Goal: Find specific page/section: Find specific page/section

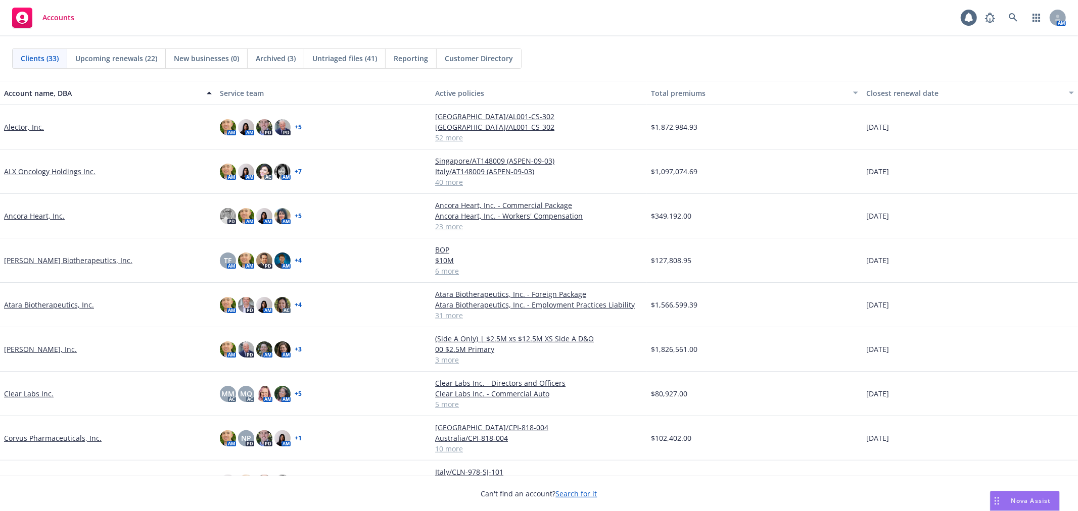
click at [817, 52] on div "Clients (33) Upcoming renewals (22) New businesses (0) Archived (3) Untriaged f…" at bounding box center [539, 59] width 1054 height 20
click at [422, 9] on div "Accounts 1 AM" at bounding box center [539, 18] width 1078 height 36
click at [640, 44] on div "Clients (33) Upcoming renewals (22) New businesses (0) Archived (3) Untriaged f…" at bounding box center [539, 58] width 1078 height 44
click at [691, 47] on div "Clients (33) Upcoming renewals (22) New businesses (0) Archived (3) Untriaged f…" at bounding box center [539, 58] width 1078 height 44
click at [381, 82] on button "Service team" at bounding box center [324, 93] width 216 height 24
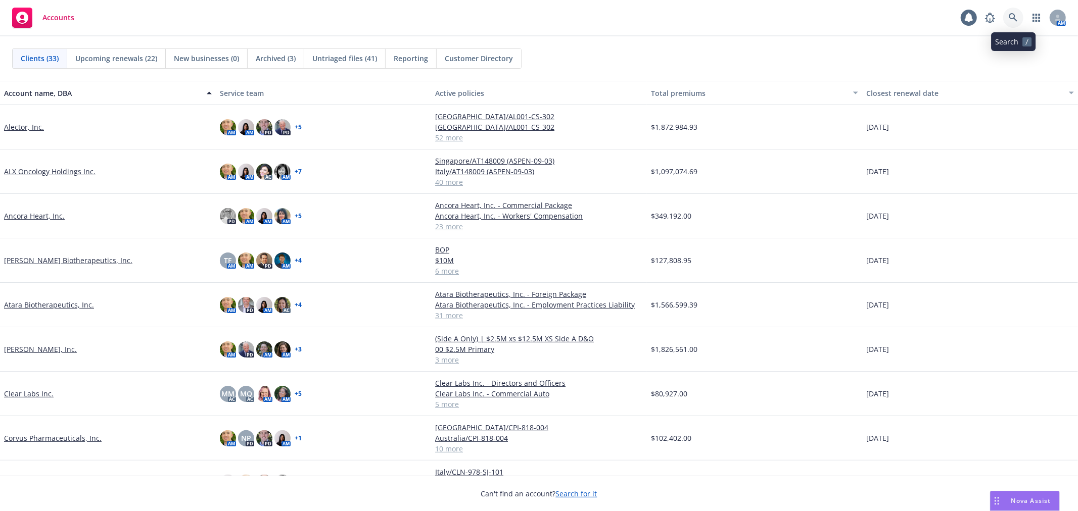
click at [1021, 21] on link at bounding box center [1013, 18] width 20 height 20
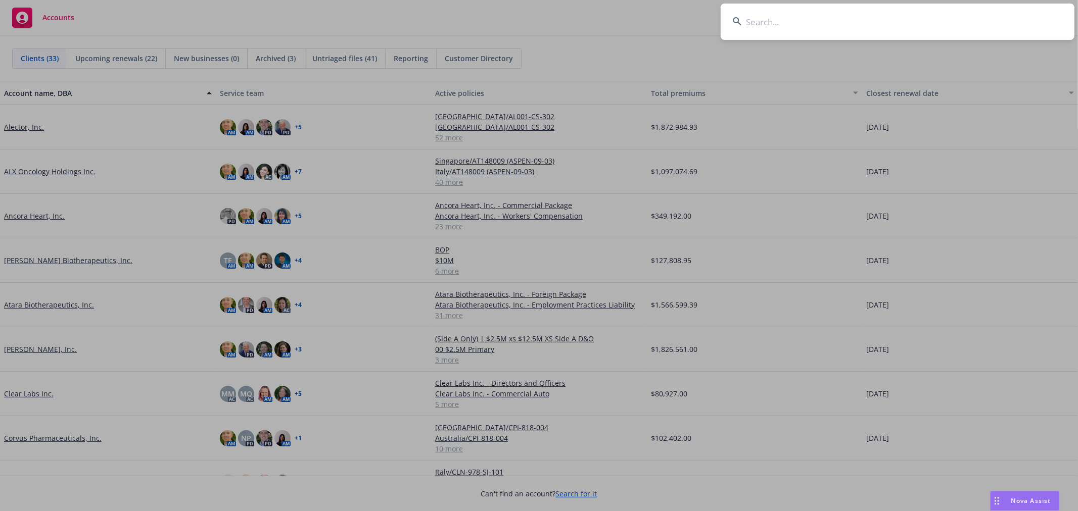
click at [903, 28] on input at bounding box center [898, 22] width 354 height 36
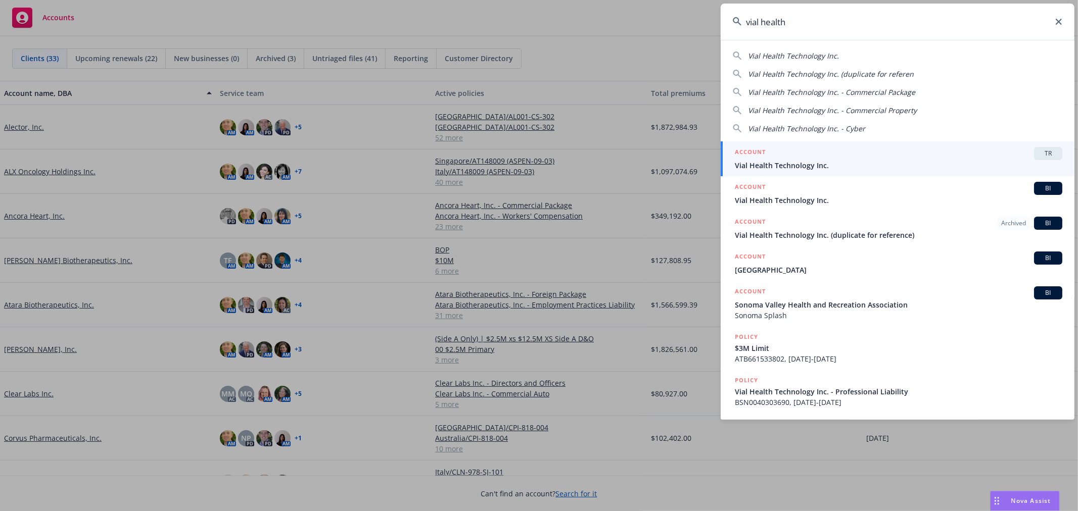
type input "vial health"
click at [764, 165] on span "Vial Health Technology Inc." at bounding box center [898, 165] width 327 height 11
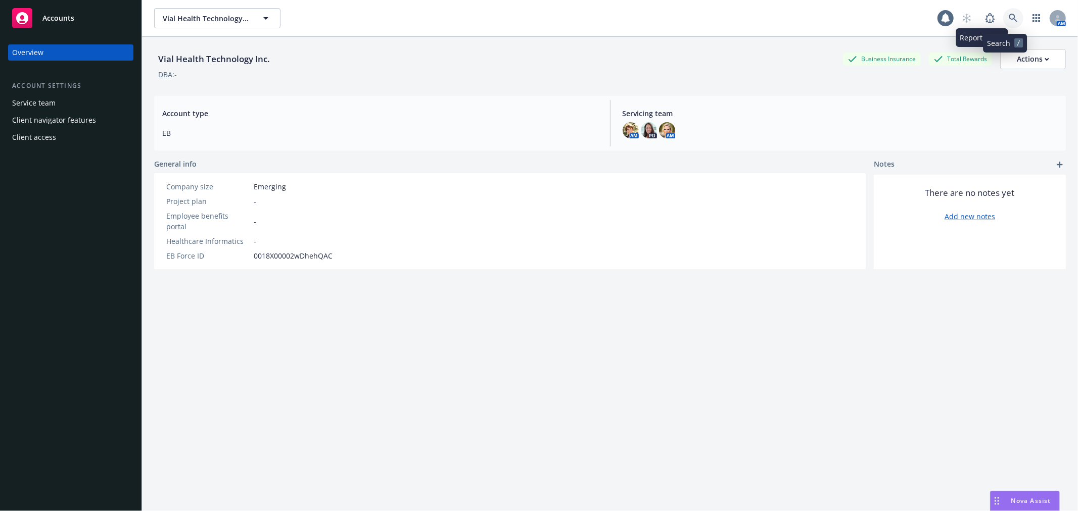
click at [1009, 22] on icon at bounding box center [1013, 18] width 9 height 9
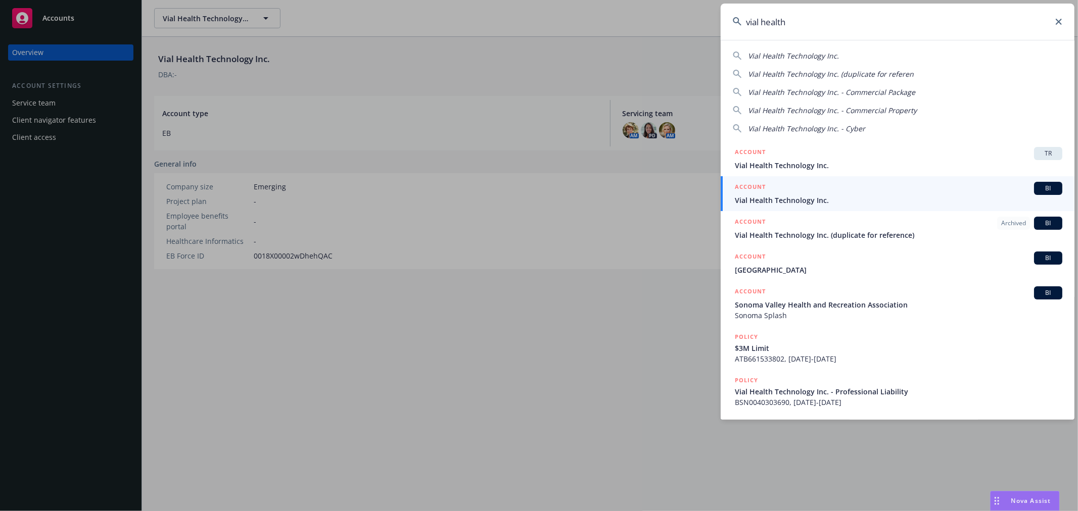
type input "vial health"
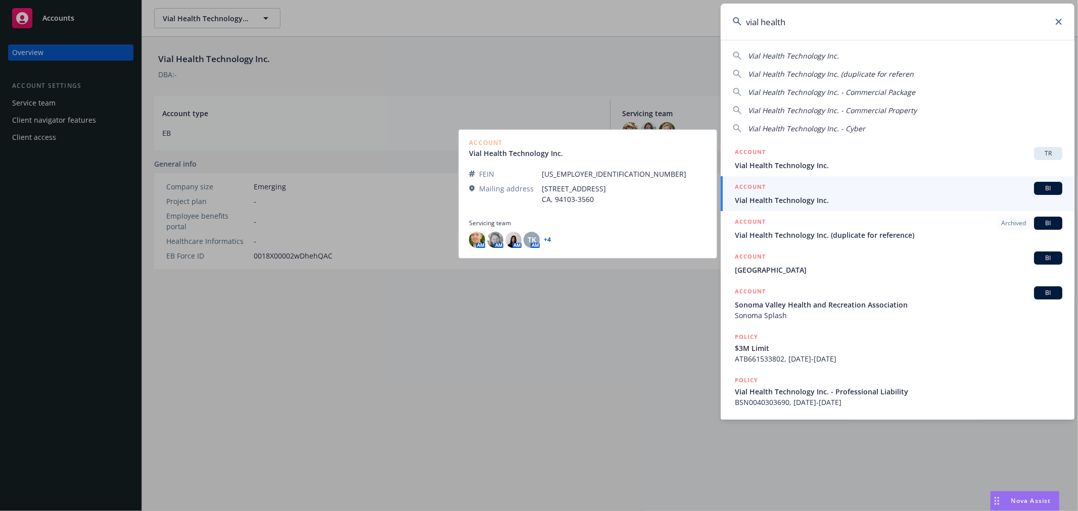
click at [875, 200] on span "Vial Health Technology Inc." at bounding box center [898, 200] width 327 height 11
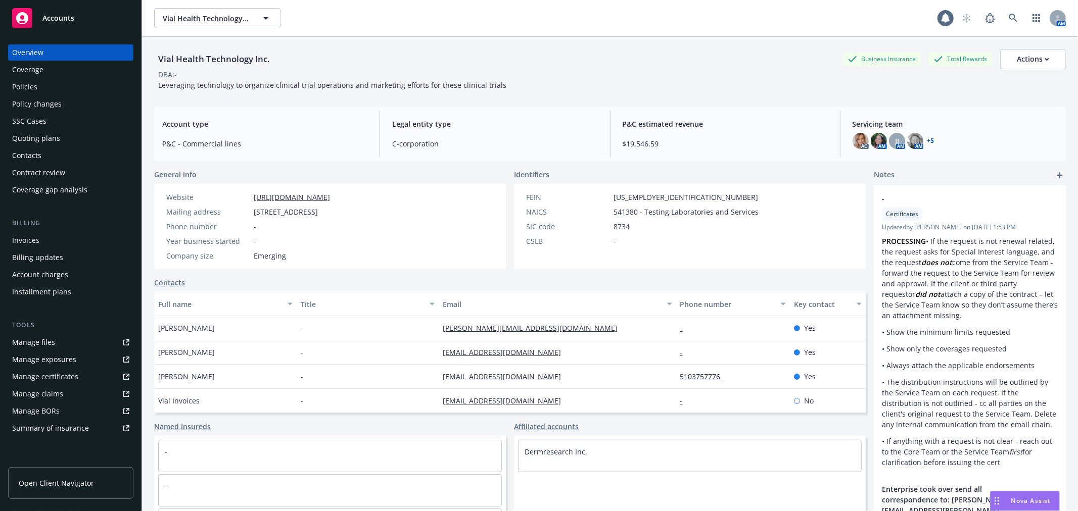
click at [927, 139] on link "+ 5" at bounding box center [930, 141] width 7 height 6
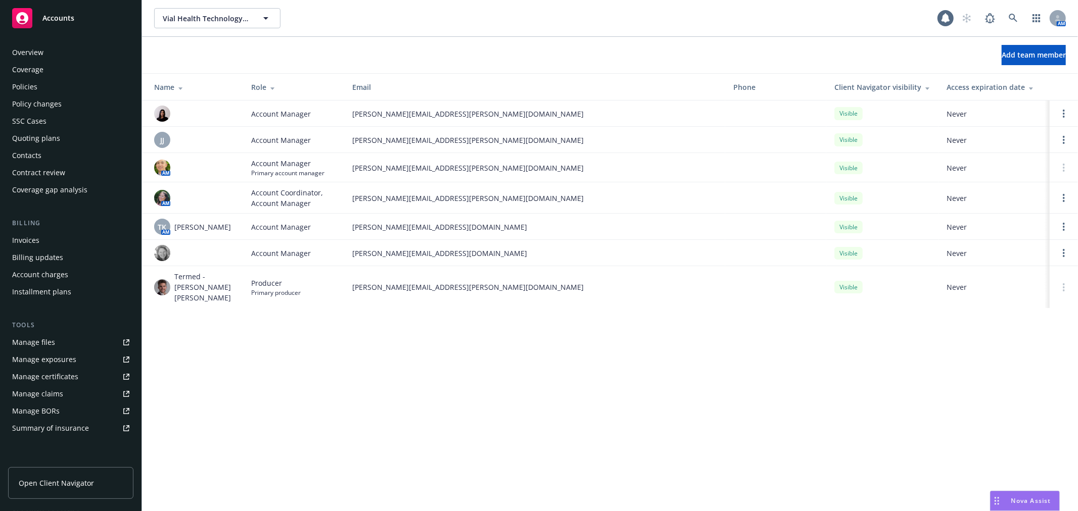
scroll to position [147, 0]
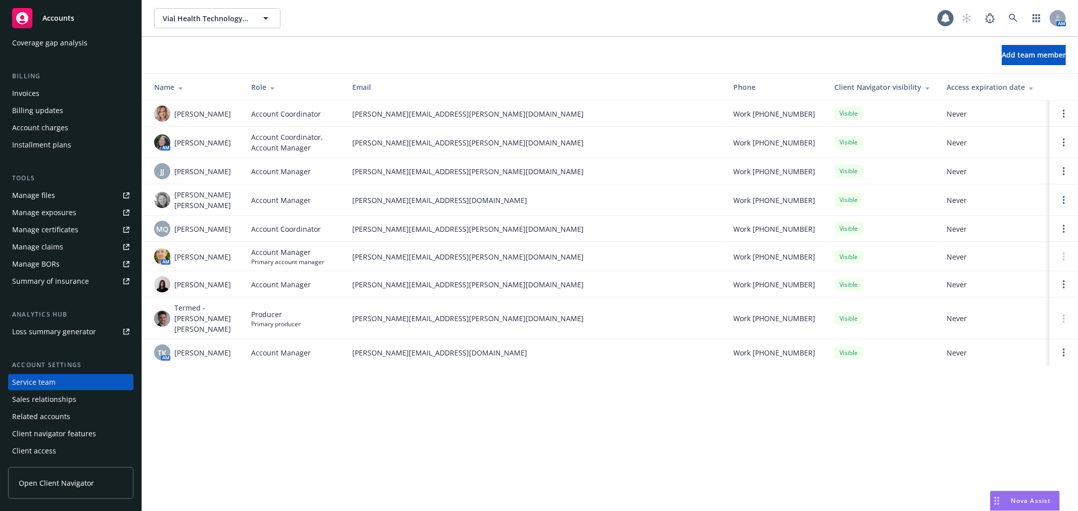
click at [635, 434] on div "Vial Health Technology Inc. Vial Health Technology Inc. 1 AM Add team member Na…" at bounding box center [610, 255] width 936 height 511
click at [739, 403] on div "Vial Health Technology Inc. Vial Health Technology Inc. 1 AM Add team member Na…" at bounding box center [610, 255] width 936 height 511
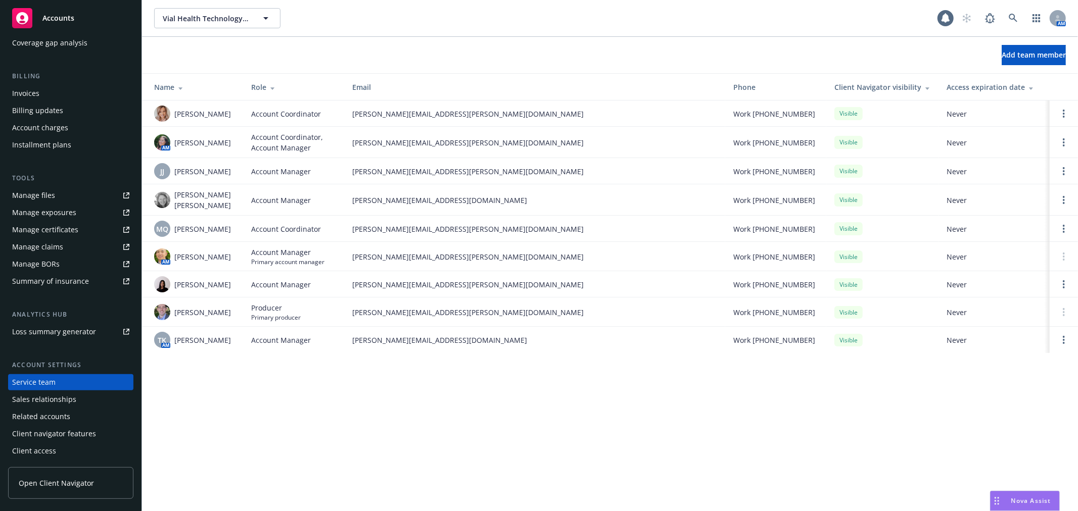
drag, startPoint x: 476, startPoint y: 14, endPoint x: 484, endPoint y: 14, distance: 7.6
click at [476, 14] on div "Vial Health Technology Inc. Vial Health Technology Inc." at bounding box center [545, 18] width 783 height 20
click at [1019, 18] on link at bounding box center [1013, 18] width 20 height 20
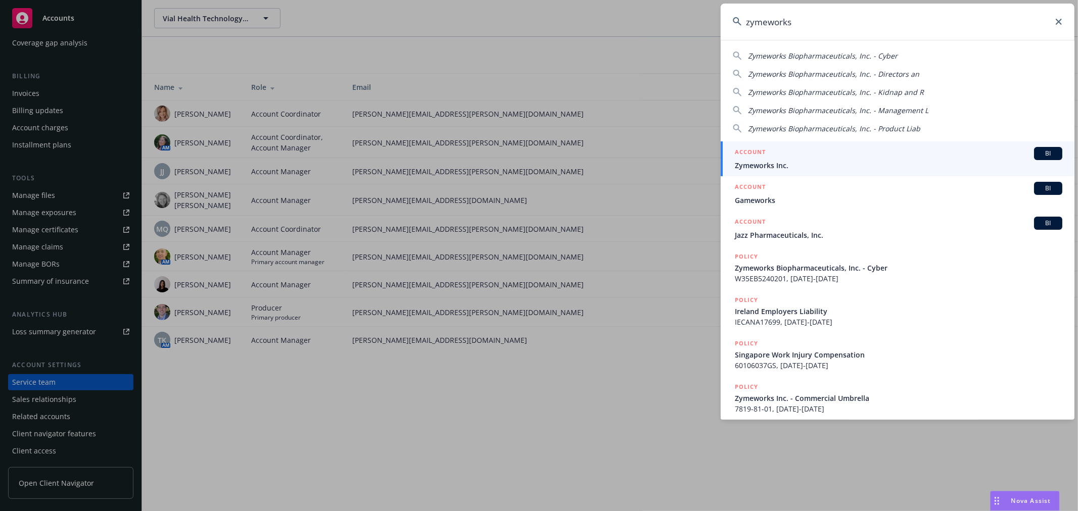
type input "zymeworks"
click at [768, 163] on span "Zymeworks Inc." at bounding box center [898, 165] width 327 height 11
